Goal: Task Accomplishment & Management: Manage account settings

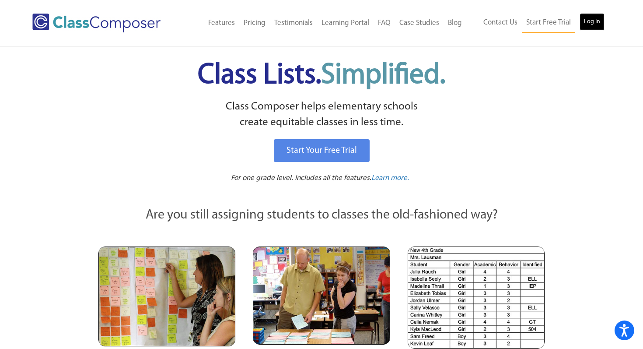
click at [588, 21] on link "Log In" at bounding box center [591, 21] width 25 height 17
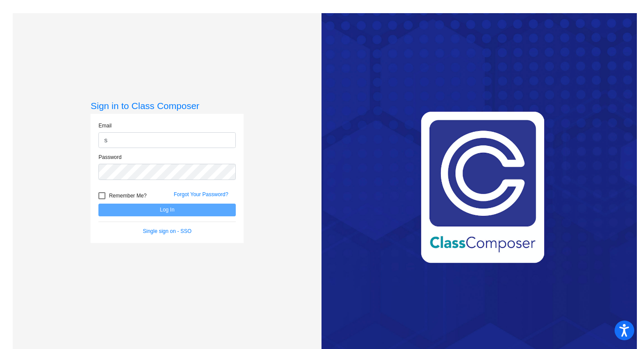
type input "schultza@platteco.k12.mo.us"
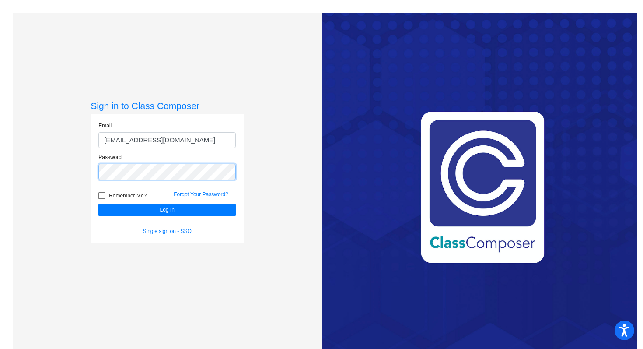
click at [98, 203] on button "Log In" at bounding box center [166, 209] width 137 height 13
